Goal: Task Accomplishment & Management: Complete application form

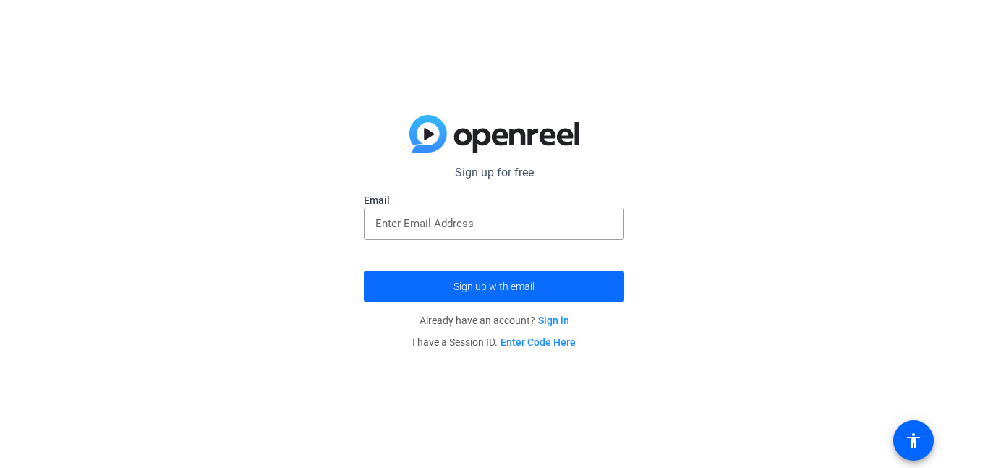
click at [477, 286] on span "Sign up with email" at bounding box center [493, 286] width 81 height 0
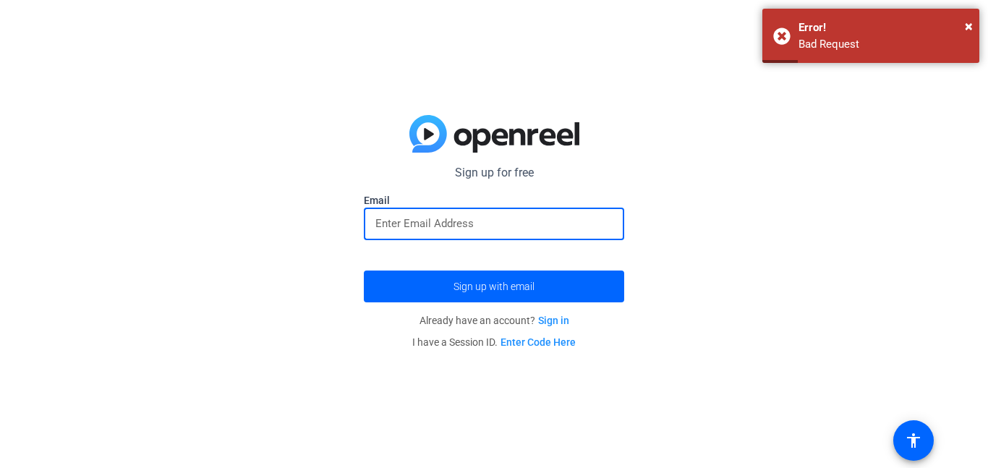
click at [439, 223] on input "email" at bounding box center [493, 223] width 237 height 17
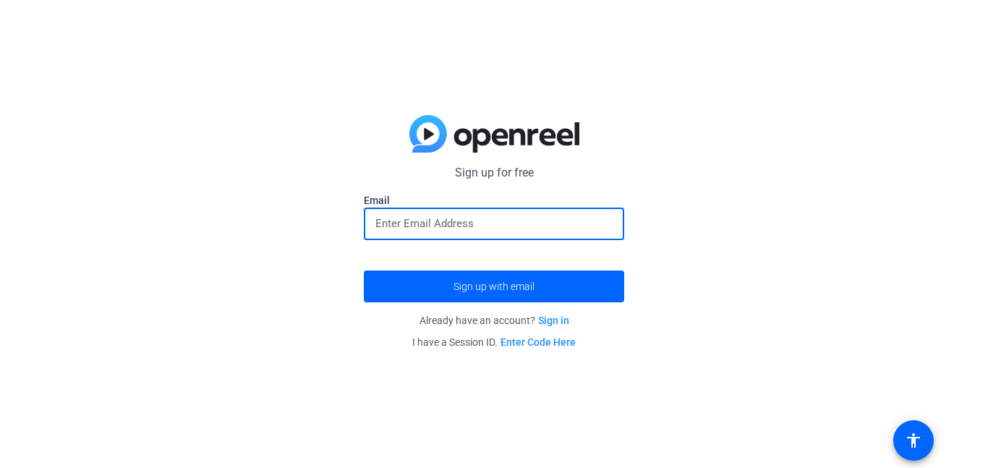
click at [439, 223] on input "email" at bounding box center [493, 223] width 237 height 17
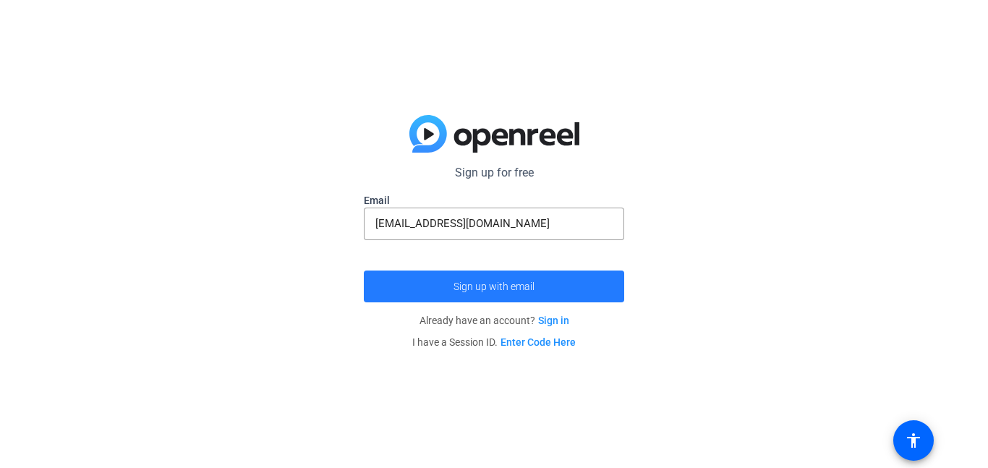
click at [461, 286] on span "Sign up with email" at bounding box center [493, 286] width 81 height 0
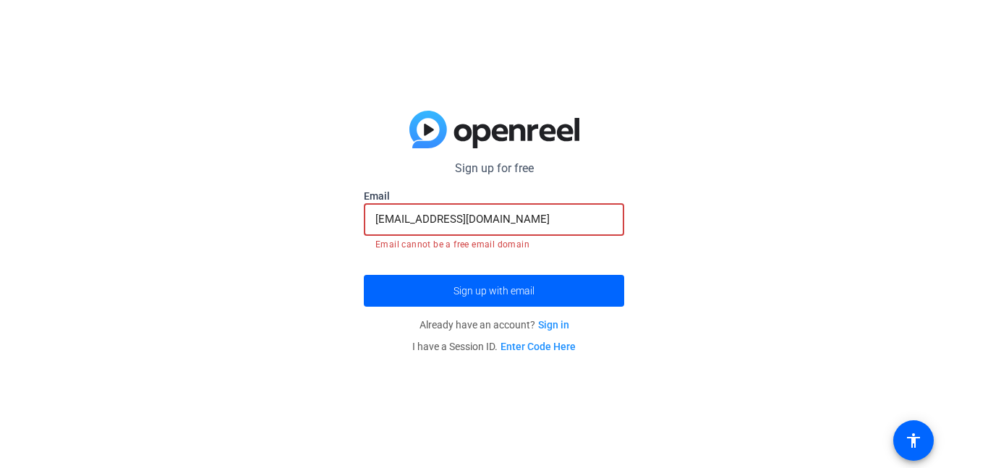
drag, startPoint x: 517, startPoint y: 219, endPoint x: 400, endPoint y: 223, distance: 117.2
click at [400, 223] on input "[EMAIL_ADDRESS][DOMAIN_NAME]" at bounding box center [493, 218] width 237 height 17
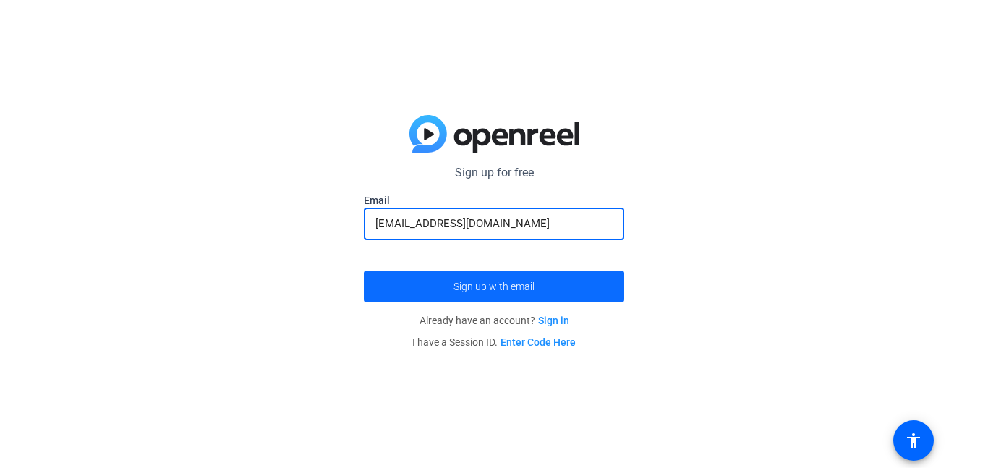
type input "[EMAIL_ADDRESS][DOMAIN_NAME]"
click at [471, 286] on span "Sign up with email" at bounding box center [493, 286] width 81 height 0
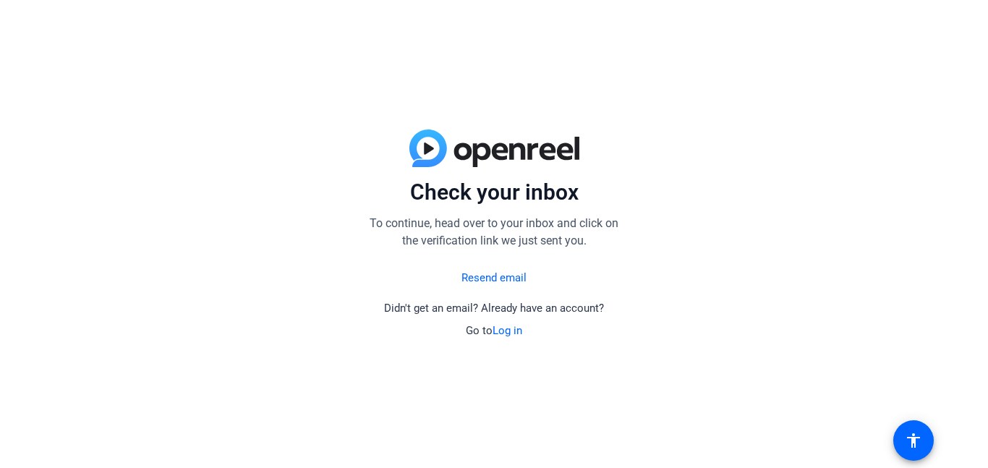
click at [489, 273] on link "Resend email" at bounding box center [493, 278] width 65 height 17
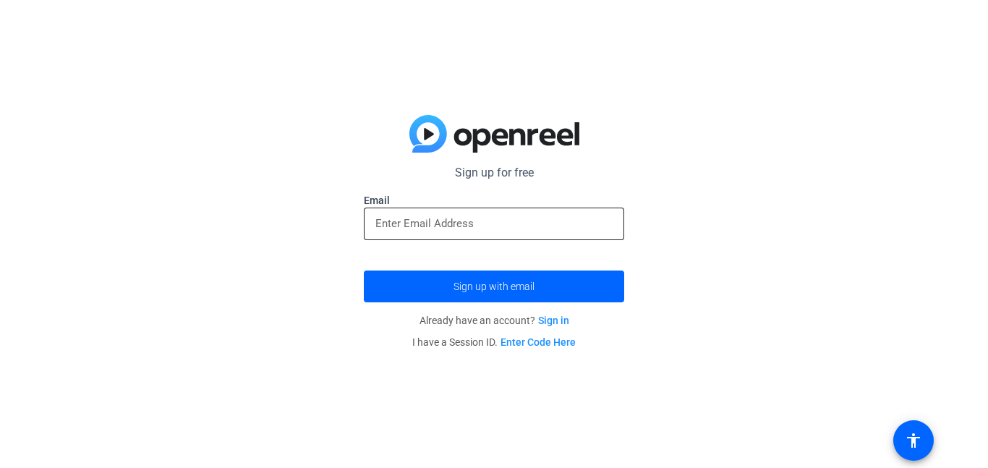
click at [398, 230] on input "email" at bounding box center [493, 223] width 237 height 17
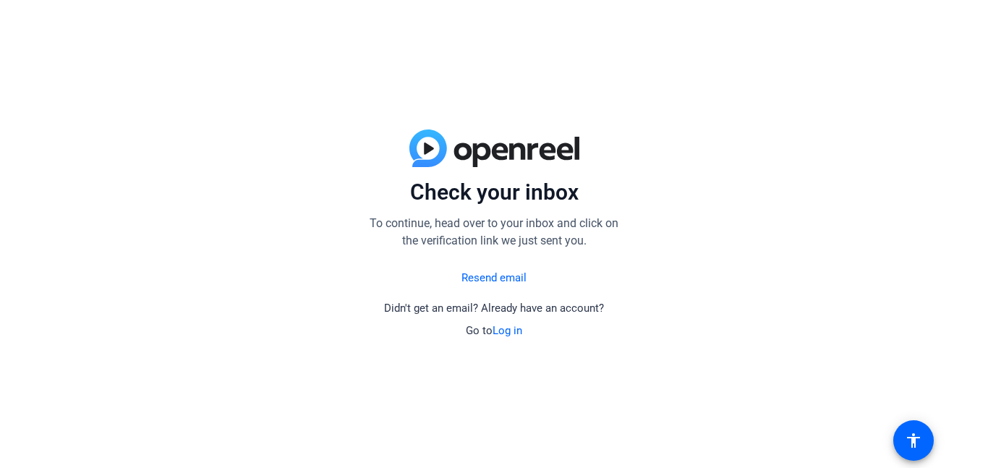
click at [501, 284] on link "Resend email" at bounding box center [493, 278] width 65 height 17
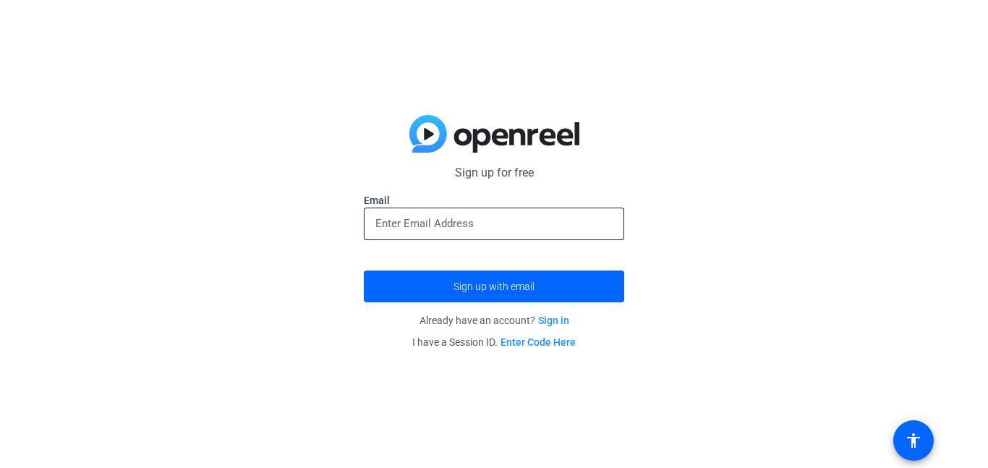
click at [434, 223] on input "email" at bounding box center [493, 223] width 237 height 17
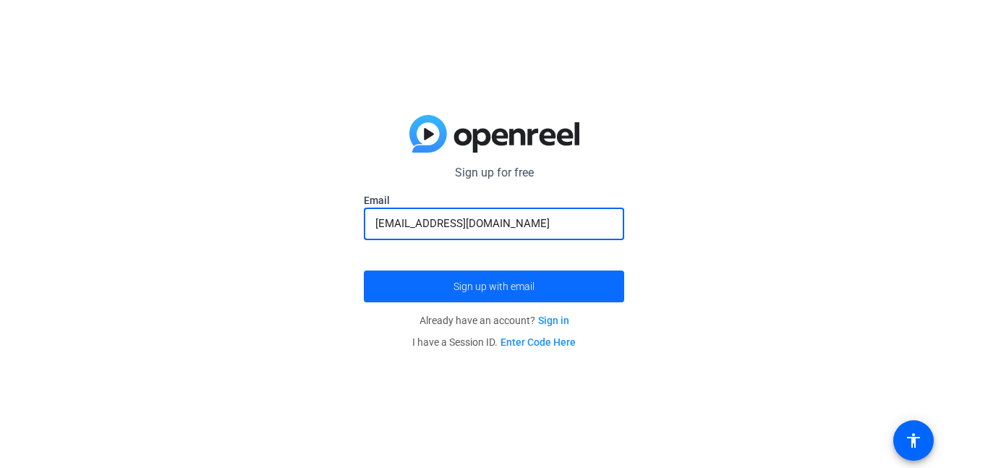
type input "[EMAIL_ADDRESS][DOMAIN_NAME]"
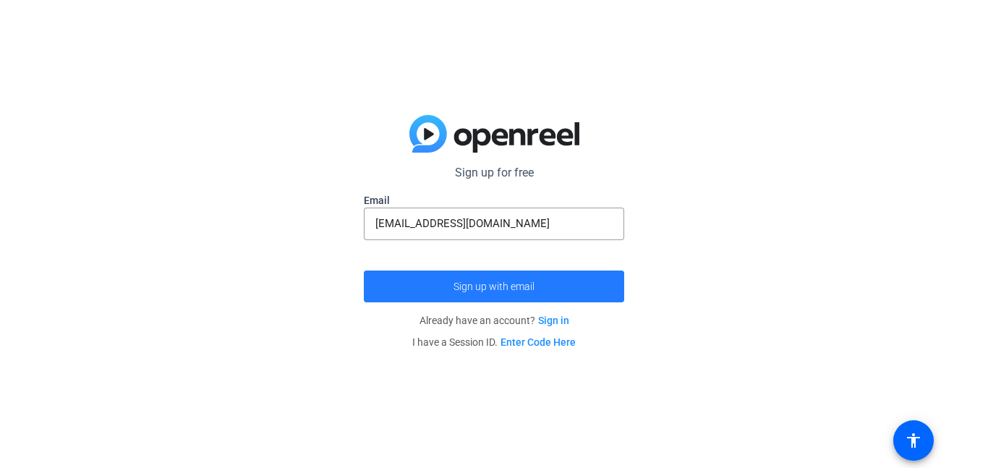
click at [474, 286] on span "Sign up with email" at bounding box center [493, 286] width 81 height 0
